Goal: Check status: Check status

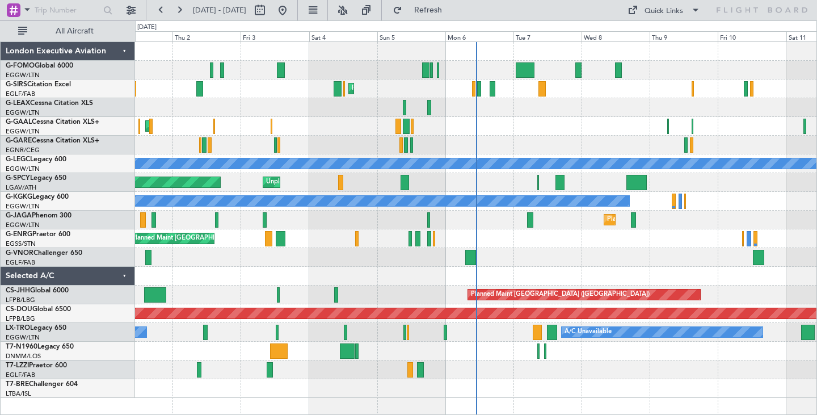
click at [508, 111] on div "A/C Unavailable" at bounding box center [475, 107] width 681 height 19
click at [680, 89] on div "Planned Maint [GEOGRAPHIC_DATA] ([GEOGRAPHIC_DATA])" at bounding box center [475, 88] width 681 height 19
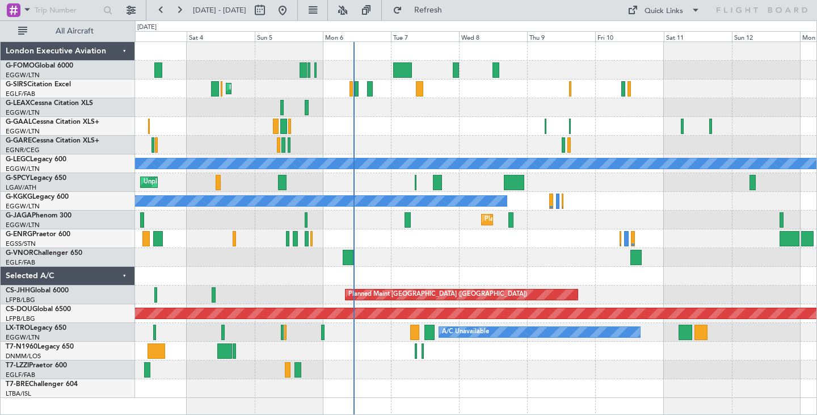
click at [456, 115] on div at bounding box center [475, 107] width 681 height 19
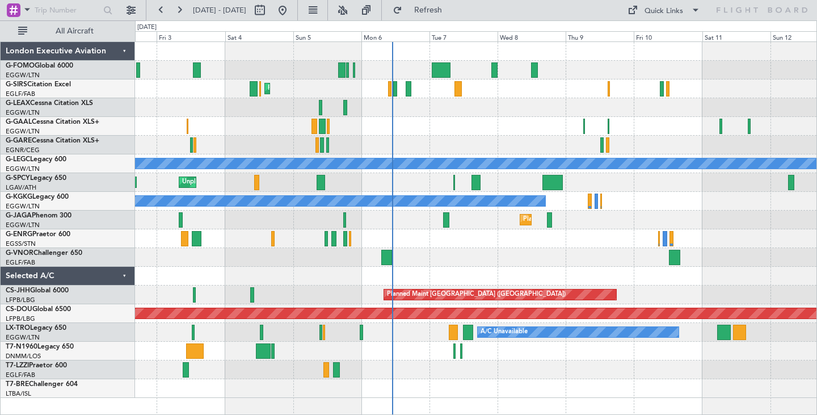
click at [464, 60] on div at bounding box center [475, 51] width 681 height 19
click at [456, 126] on div "AOG Maint Dusseldorf A/C Unavailable Owner Planned [GEOGRAPHIC_DATA]" at bounding box center [475, 126] width 681 height 19
click at [180, 10] on button at bounding box center [179, 10] width 18 height 18
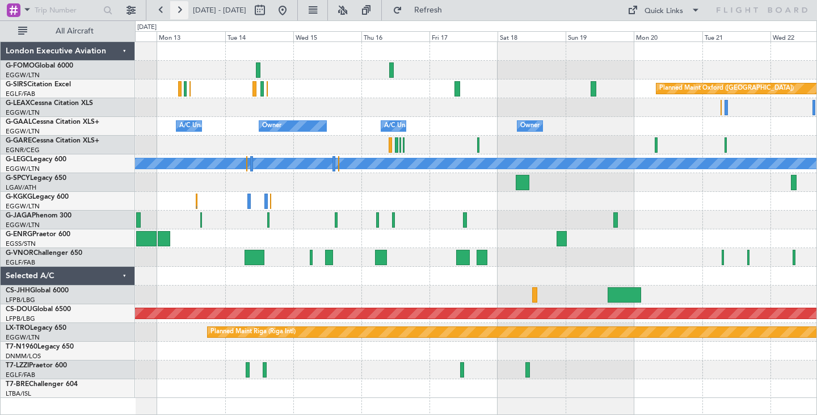
click at [180, 10] on button at bounding box center [179, 10] width 18 height 18
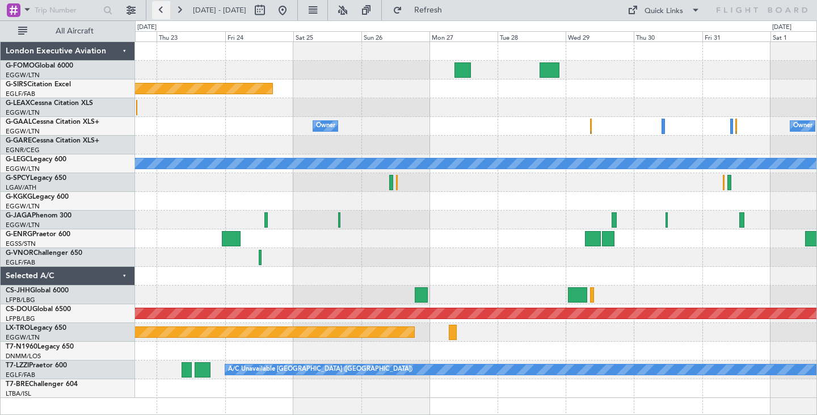
click at [158, 8] on button at bounding box center [161, 10] width 18 height 18
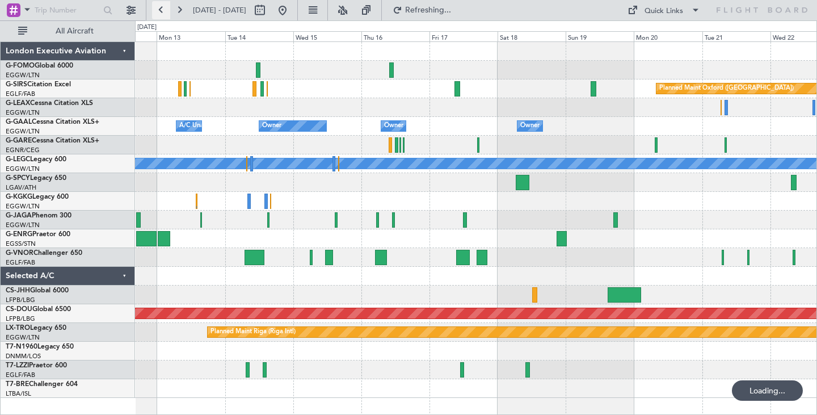
click at [158, 8] on button at bounding box center [161, 10] width 18 height 18
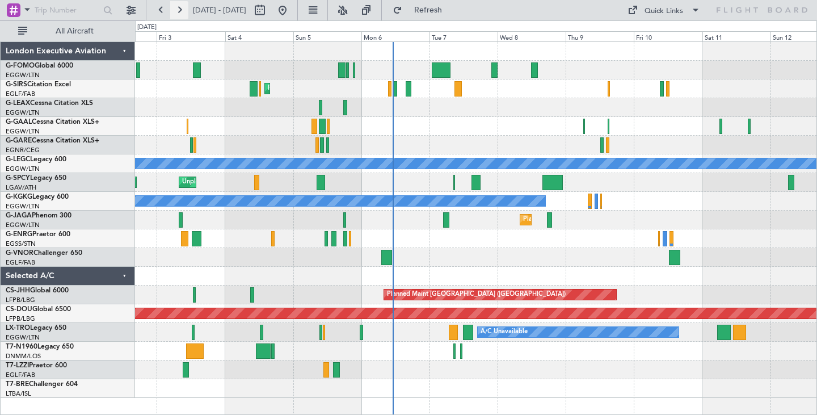
click at [178, 7] on button at bounding box center [179, 10] width 18 height 18
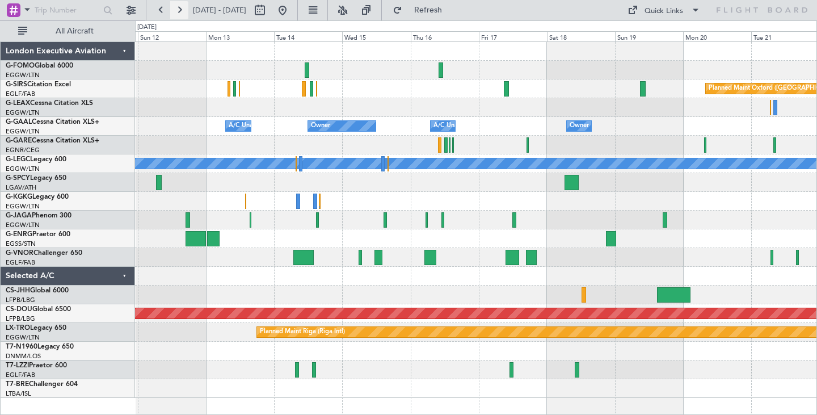
click at [178, 7] on button at bounding box center [179, 10] width 18 height 18
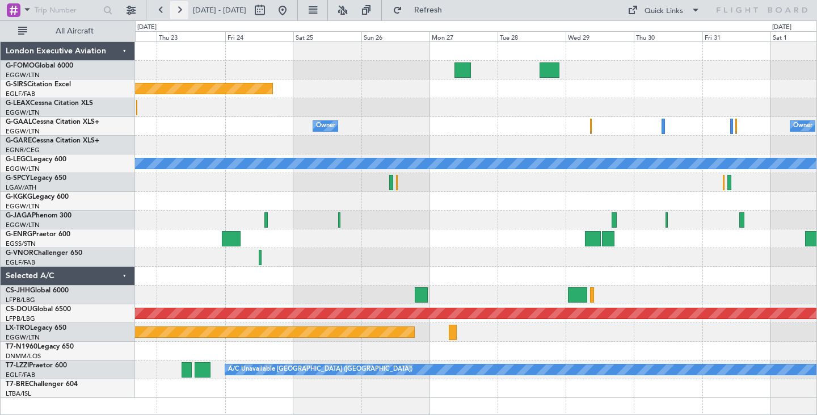
click at [179, 9] on button at bounding box center [179, 10] width 18 height 18
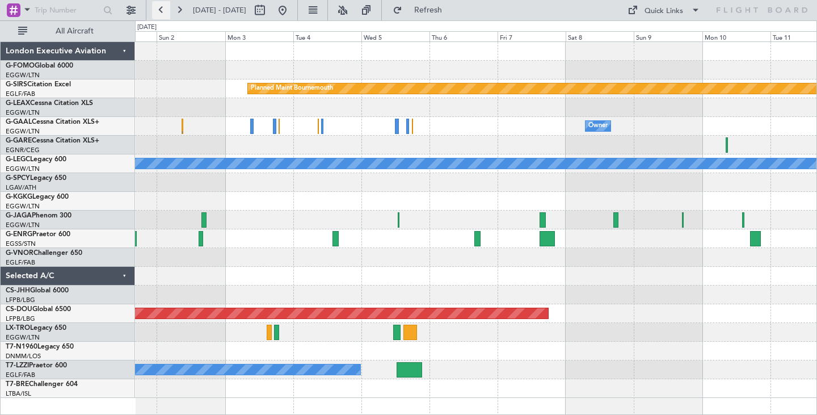
click at [162, 10] on button at bounding box center [161, 10] width 18 height 18
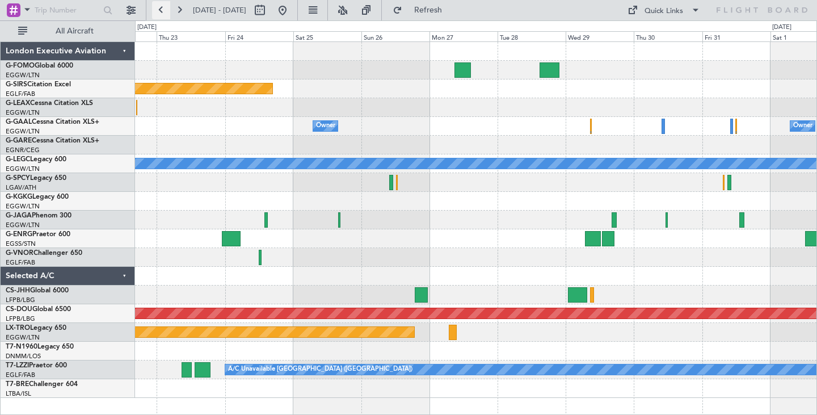
click at [162, 10] on button at bounding box center [161, 10] width 18 height 18
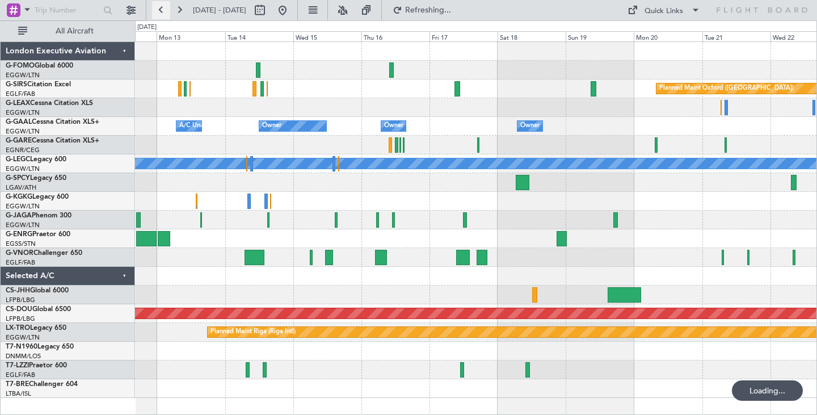
click at [162, 10] on button at bounding box center [161, 10] width 18 height 18
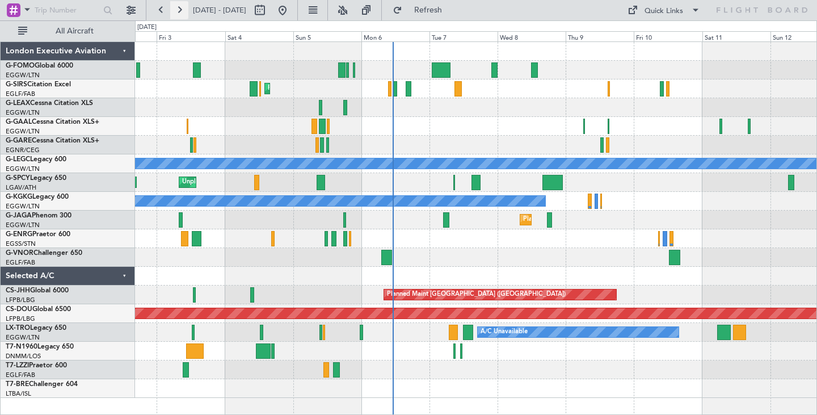
click at [181, 9] on button at bounding box center [179, 10] width 18 height 18
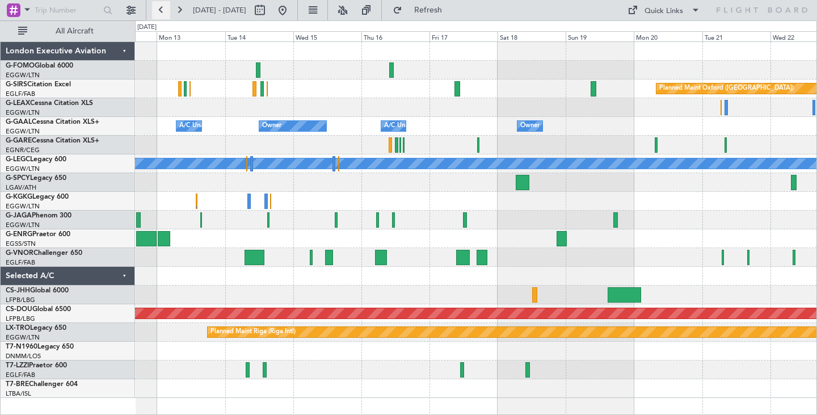
click at [163, 11] on button at bounding box center [161, 10] width 18 height 18
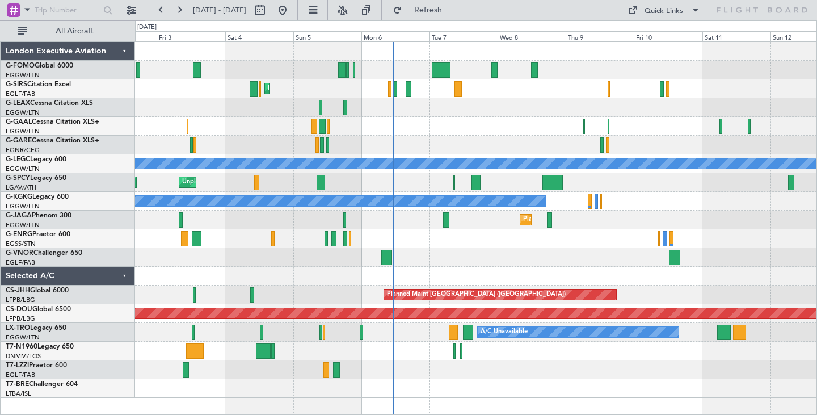
click at [391, 130] on div "AOG Maint Dusseldorf A/C Unavailable Owner Planned [GEOGRAPHIC_DATA]" at bounding box center [475, 126] width 681 height 19
click at [342, 129] on div "AOG Maint Dusseldorf A/C Unavailable Owner Planned [GEOGRAPHIC_DATA]" at bounding box center [475, 126] width 681 height 19
